Goal: Obtain resource: Download file/media

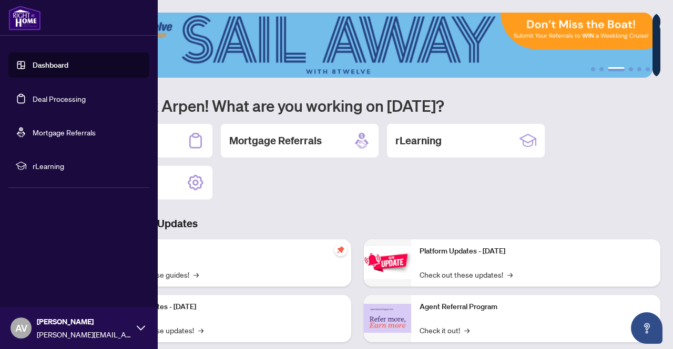
click at [50, 97] on link "Deal Processing" at bounding box center [59, 98] width 53 height 9
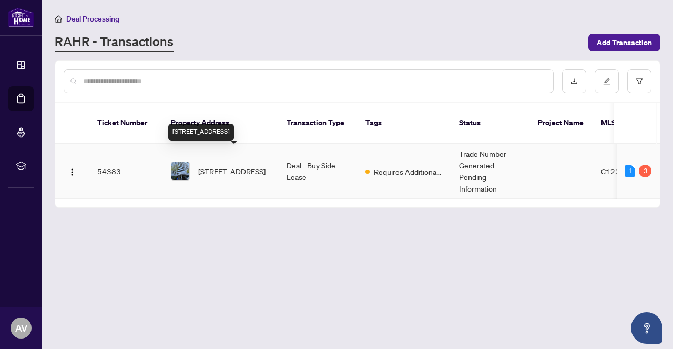
click at [224, 166] on span "[STREET_ADDRESS]" at bounding box center [231, 172] width 67 height 12
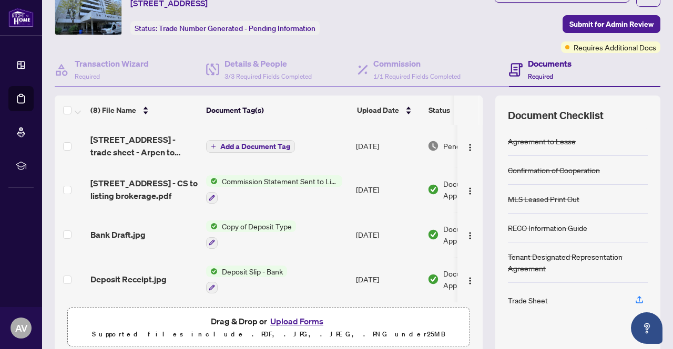
scroll to position [89, 0]
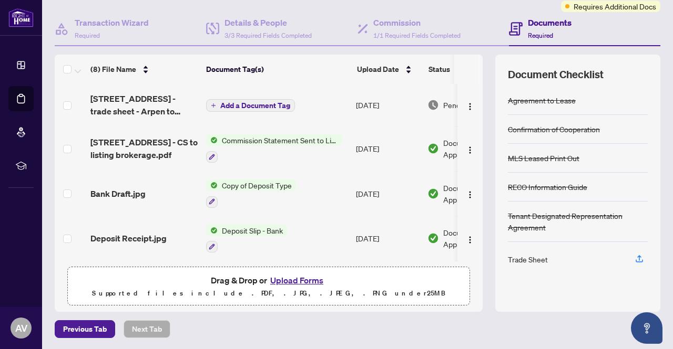
drag, startPoint x: 497, startPoint y: 257, endPoint x: 442, endPoint y: 251, distance: 55.1
click at [495, 256] on div "Document Checklist Agreement to Lease Confirmation of Cooperation MLS Leased Pr…" at bounding box center [577, 183] width 165 height 257
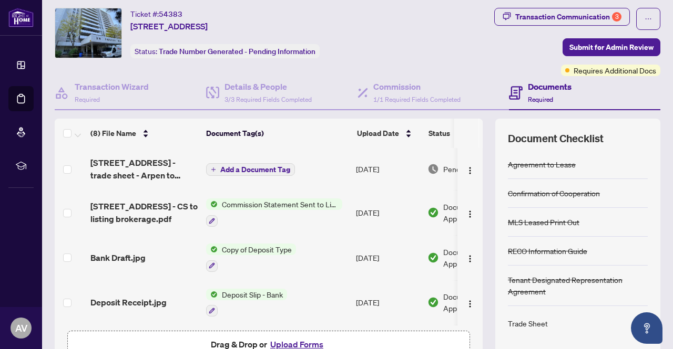
scroll to position [0, 0]
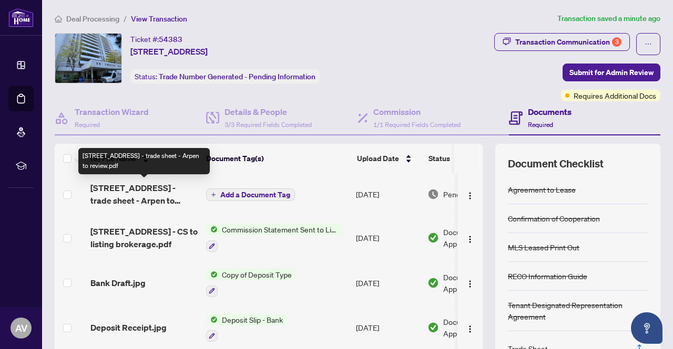
click at [136, 200] on span "[STREET_ADDRESS] - trade sheet - Arpen to review.pdf" at bounding box center [143, 194] width 107 height 25
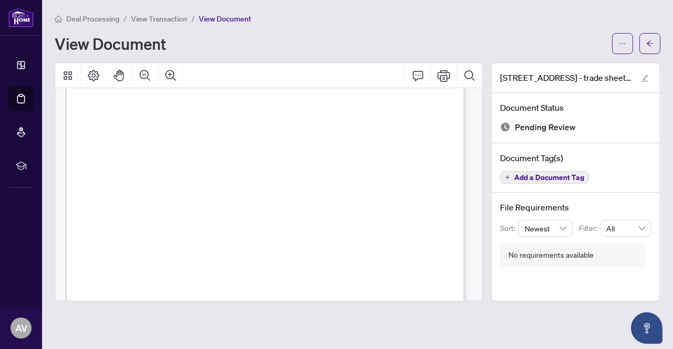
scroll to position [121, 0]
click at [656, 44] on button "button" at bounding box center [649, 43] width 21 height 21
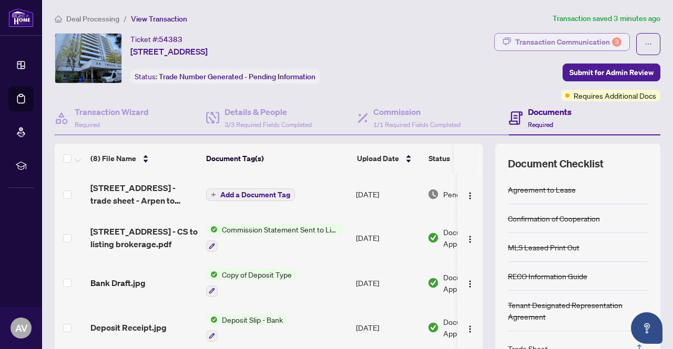
click at [563, 37] on div "Transaction Communication 3" at bounding box center [568, 42] width 106 height 17
type textarea "**********"
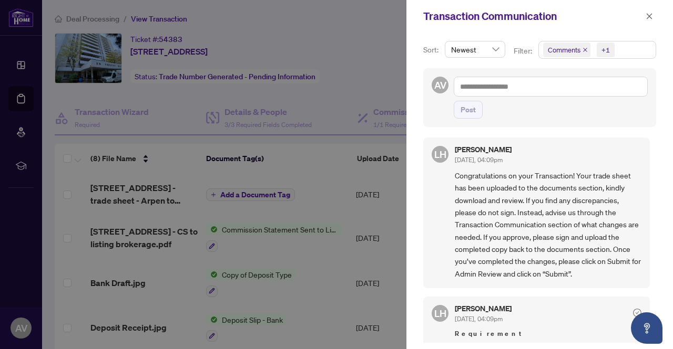
scroll to position [55, 0]
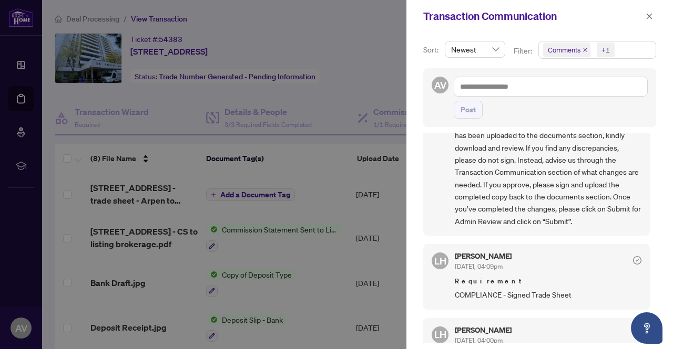
click at [535, 298] on span "COMPLIANCE - Signed Trade Sheet" at bounding box center [548, 295] width 187 height 12
click at [536, 292] on span "COMPLIANCE - Signed Trade Sheet" at bounding box center [548, 295] width 187 height 12
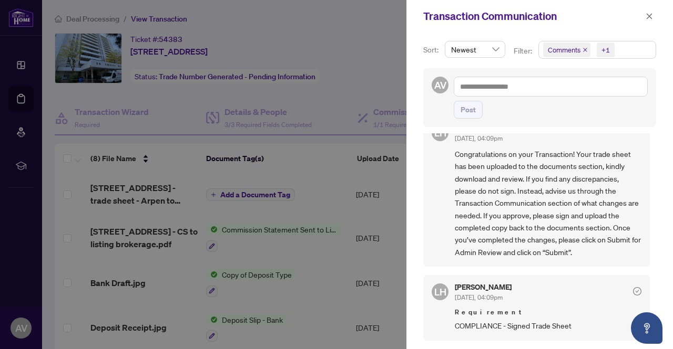
scroll to position [0, 0]
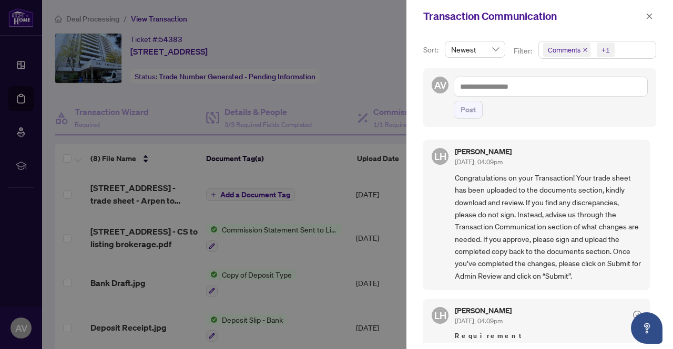
click at [381, 84] on div at bounding box center [336, 174] width 673 height 349
click at [654, 19] on button "button" at bounding box center [649, 16] width 14 height 13
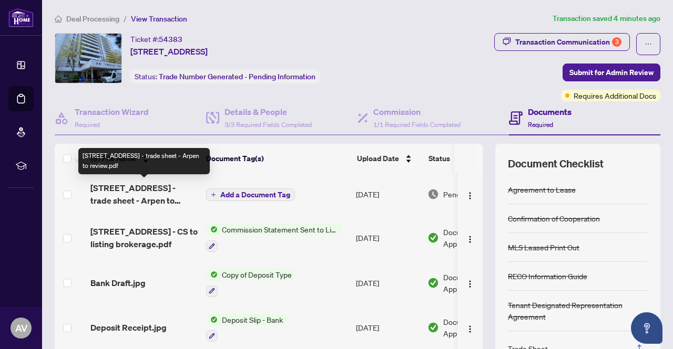
click at [145, 190] on span "[STREET_ADDRESS] - trade sheet - Arpen to review.pdf" at bounding box center [143, 194] width 107 height 25
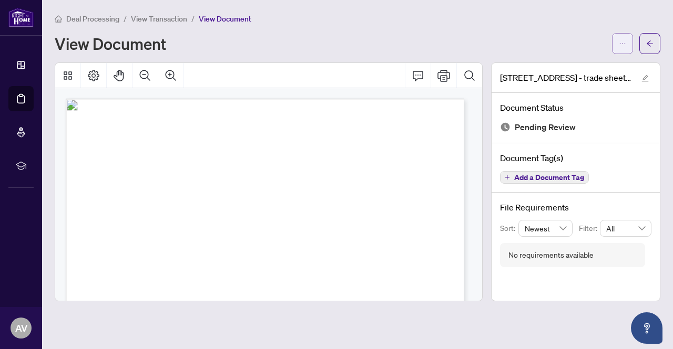
click at [621, 48] on span "button" at bounding box center [621, 43] width 7 height 17
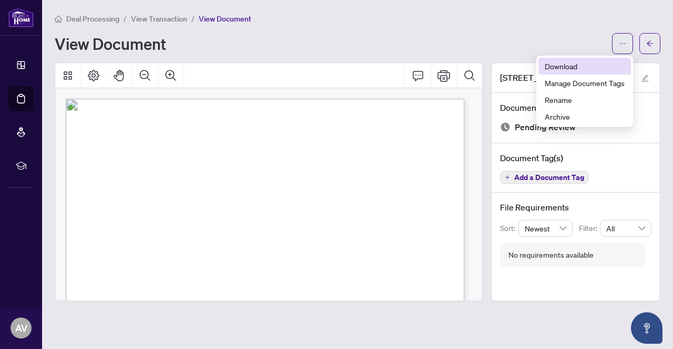
click at [574, 63] on span "Download" at bounding box center [584, 66] width 80 height 12
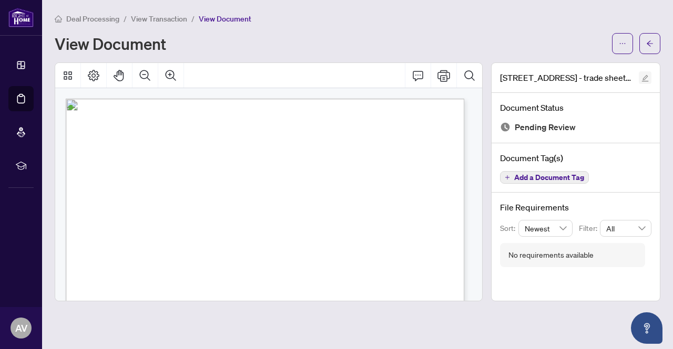
click at [645, 81] on span "button" at bounding box center [644, 78] width 7 height 12
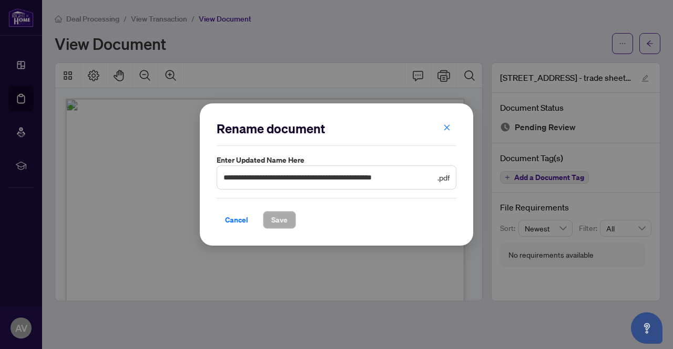
click at [450, 127] on button "button" at bounding box center [446, 128] width 21 height 18
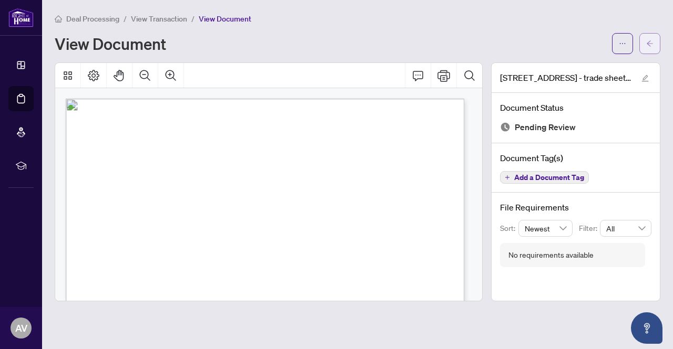
click at [649, 42] on icon "arrow-left" at bounding box center [649, 43] width 7 height 7
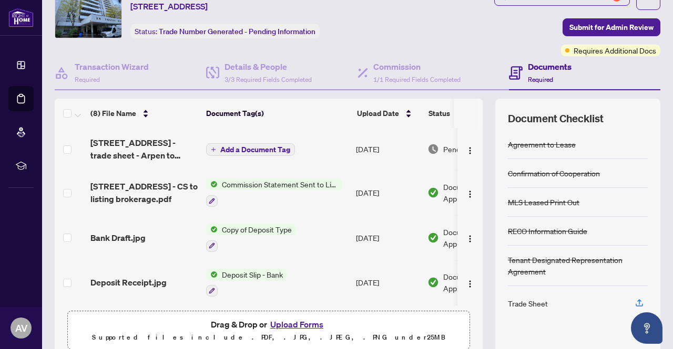
scroll to position [89, 0]
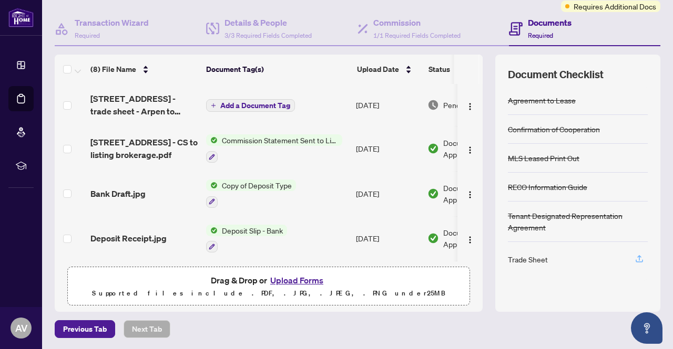
click at [634, 257] on icon "button" at bounding box center [638, 258] width 9 height 9
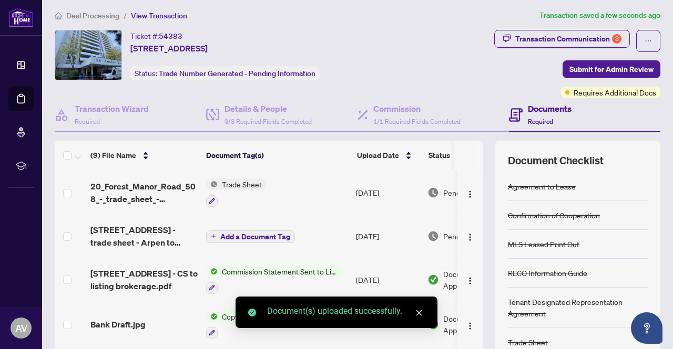
scroll to position [0, 0]
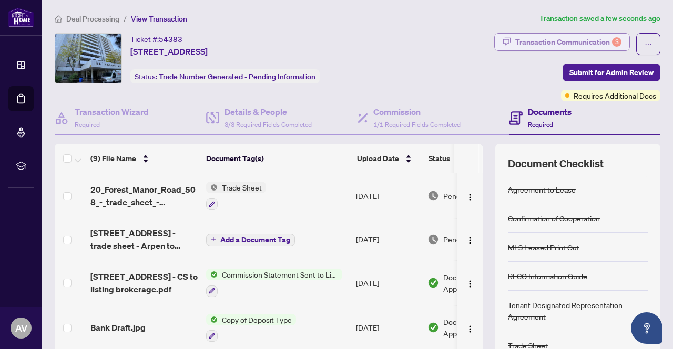
click at [564, 39] on div "Transaction Communication 3" at bounding box center [568, 42] width 106 height 17
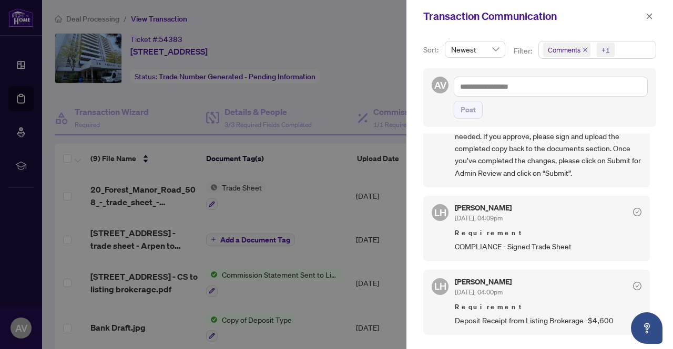
scroll to position [210, 0]
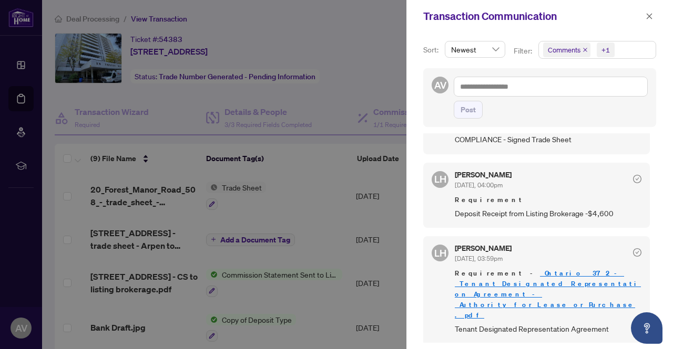
click at [283, 20] on div at bounding box center [336, 174] width 673 height 349
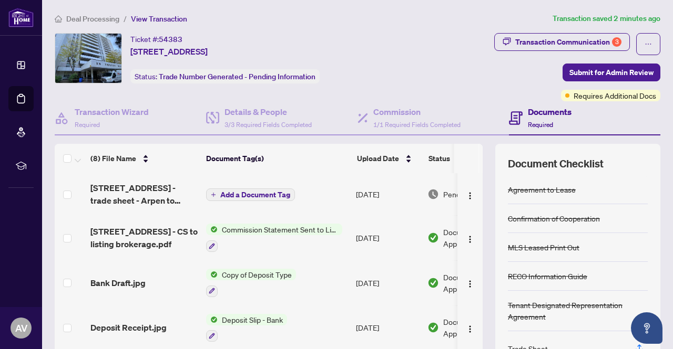
click at [164, 201] on span "[STREET_ADDRESS] - trade sheet - Arpen to review.pdf" at bounding box center [143, 194] width 107 height 25
